Goal: Find specific page/section: Find specific page/section

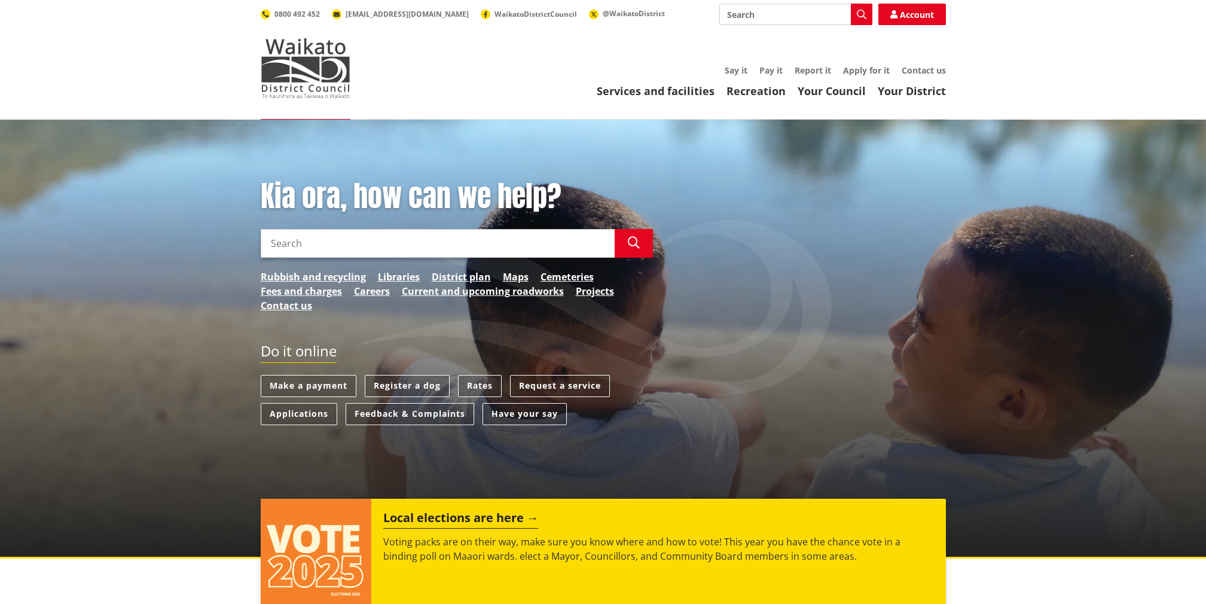
click at [450, 279] on link "District plan" at bounding box center [461, 277] width 59 height 14
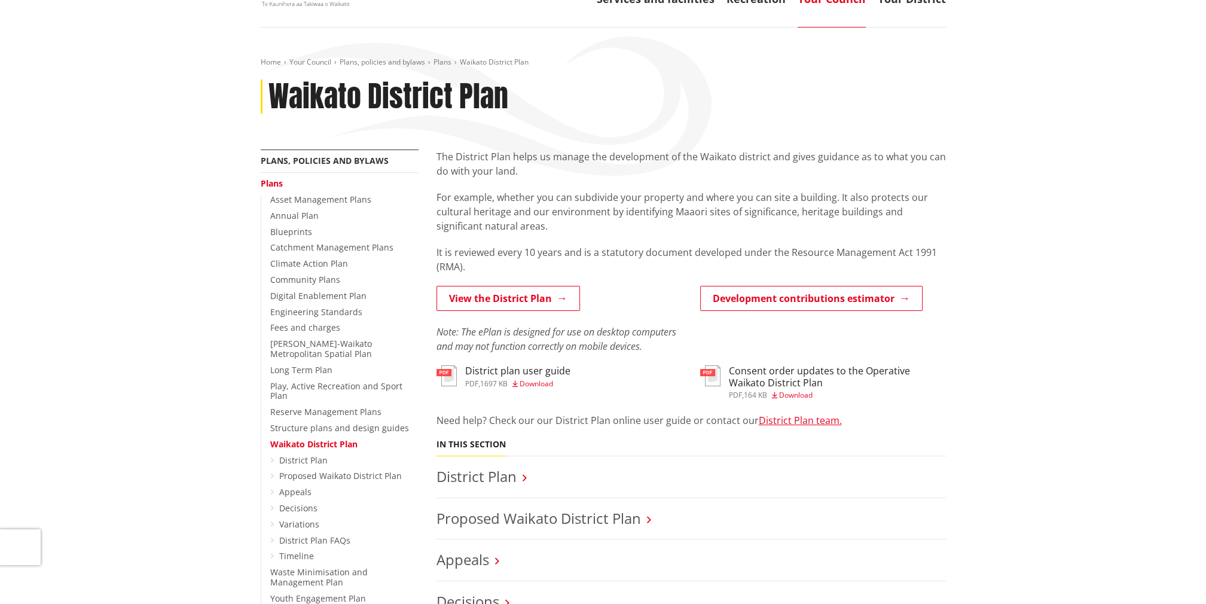
scroll to position [120, 0]
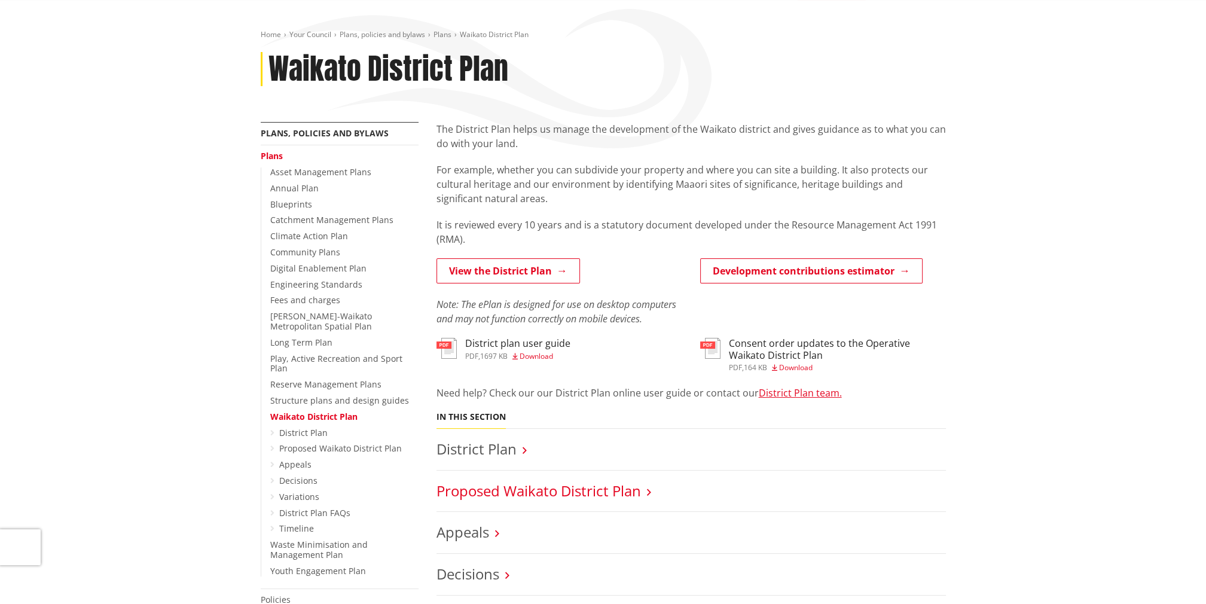
click at [486, 493] on link "Proposed Waikato District Plan" at bounding box center [539, 491] width 205 height 20
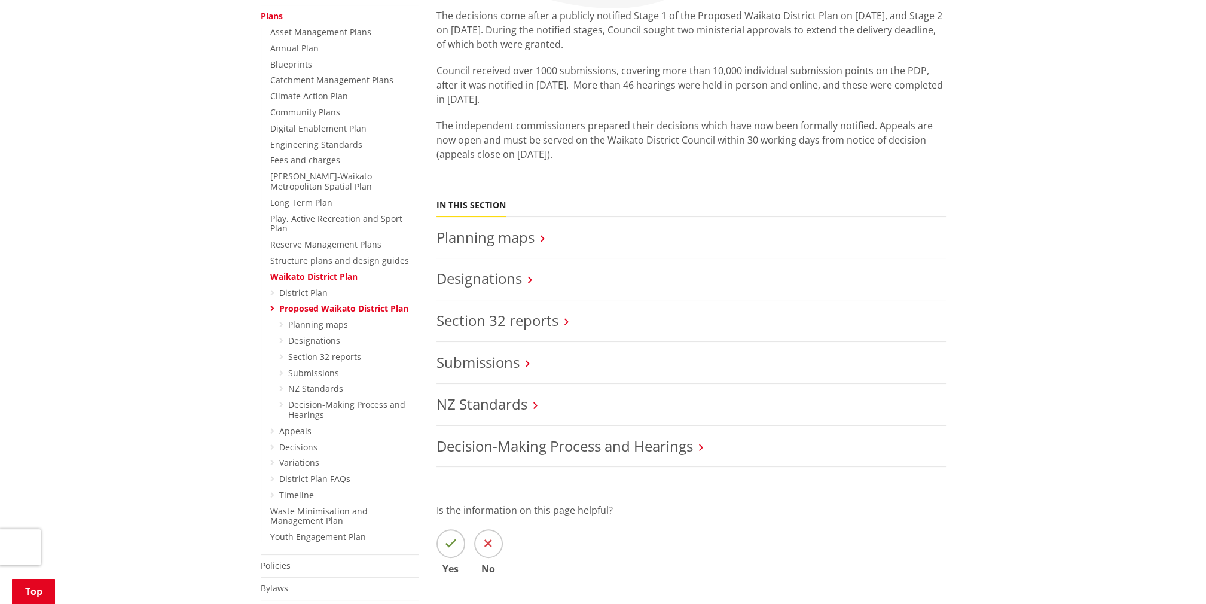
scroll to position [239, 0]
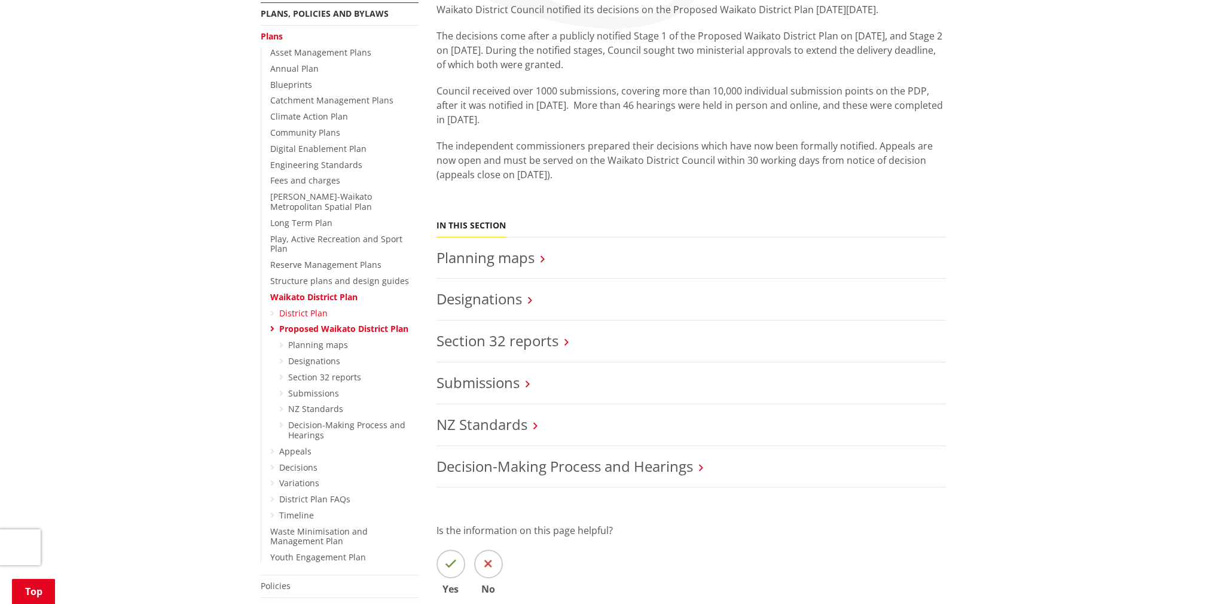
click at [301, 307] on link "District Plan" at bounding box center [303, 312] width 48 height 11
